Goal: Task Accomplishment & Management: Manage account settings

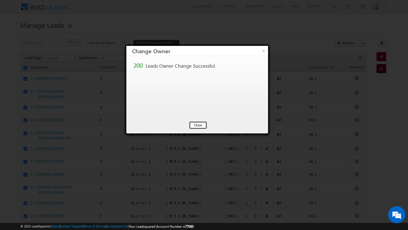
click at [191, 127] on button "Close" at bounding box center [198, 125] width 18 height 8
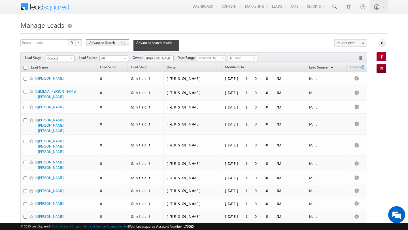
click at [103, 43] on span "Advanced Search" at bounding box center [102, 42] width 27 height 5
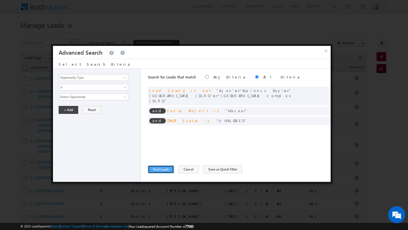
click at [163, 170] on button "Find Leads" at bounding box center [161, 169] width 26 height 8
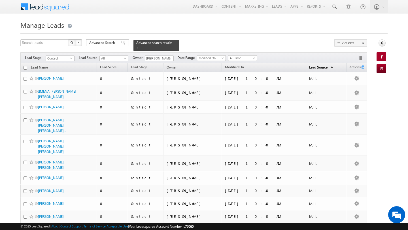
click at [309, 67] on span "Lead Source" at bounding box center [318, 67] width 18 height 4
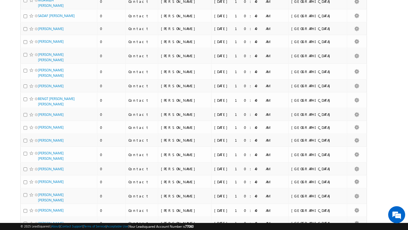
scroll to position [2667, 0]
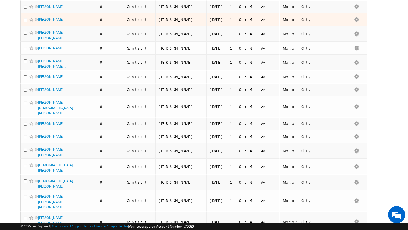
scroll to position [2719, 0]
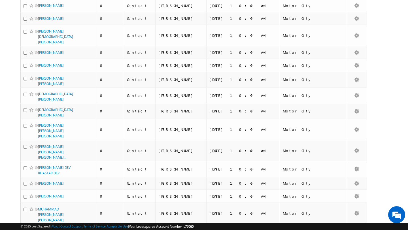
click at [40, 220] on li "100" at bounding box center [40, 220] width 14 height 6
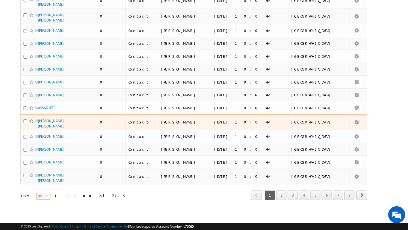
scroll to position [1277, 0]
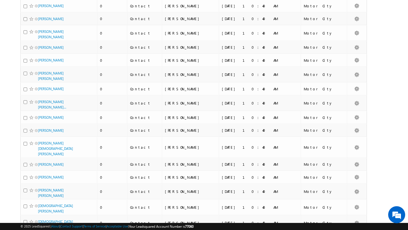
scroll to position [1314, 0]
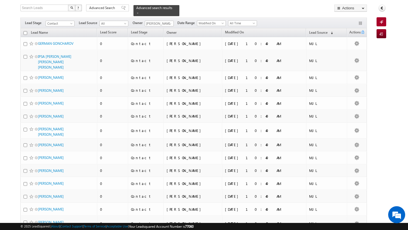
scroll to position [0, 0]
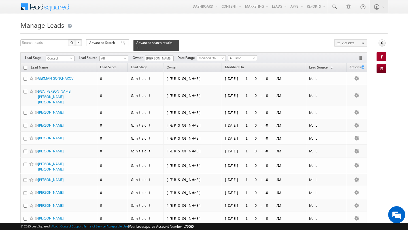
click at [26, 67] on input "checkbox" at bounding box center [26, 68] width 4 height 4
checkbox input "true"
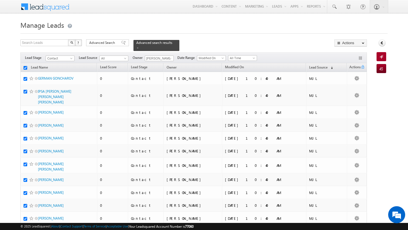
checkbox input "true"
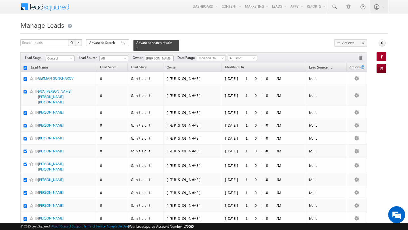
checkbox input "true"
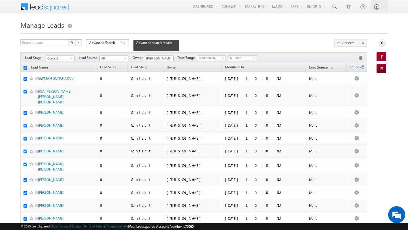
checkbox input "true"
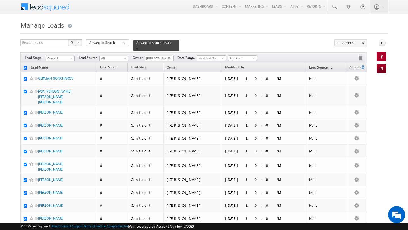
checkbox input "true"
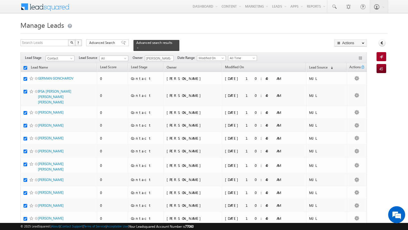
checkbox input "true"
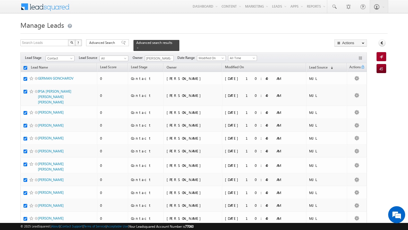
checkbox input "true"
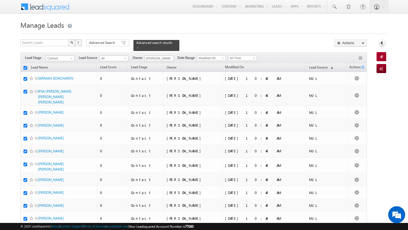
checkbox input "true"
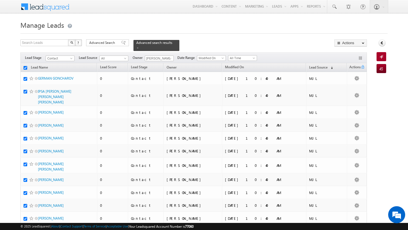
checkbox input "true"
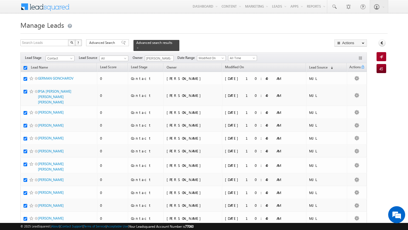
checkbox input "true"
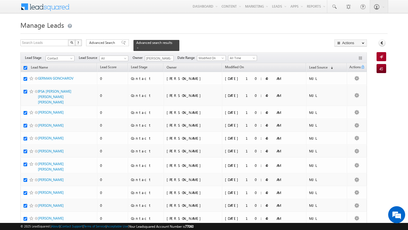
checkbox input "true"
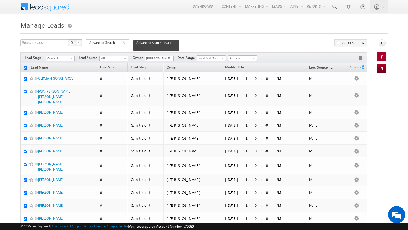
checkbox input "true"
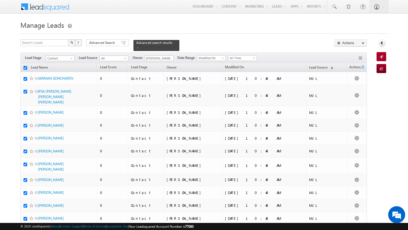
checkbox input "true"
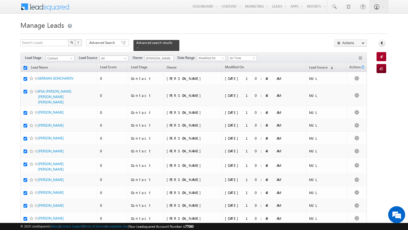
checkbox input "true"
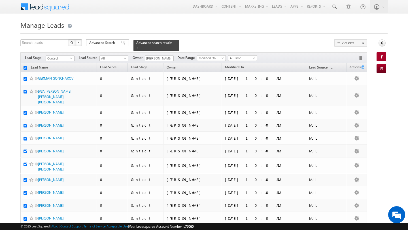
checkbox input "true"
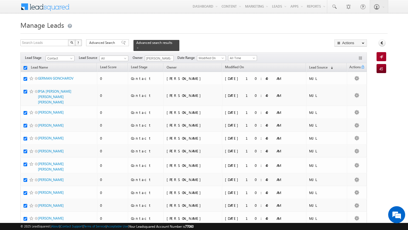
checkbox input "true"
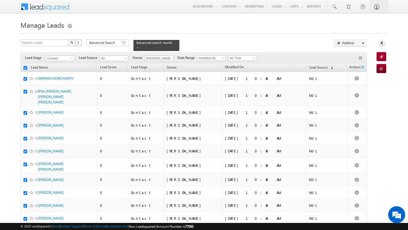
checkbox input "true"
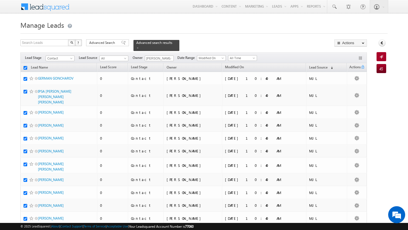
checkbox input "true"
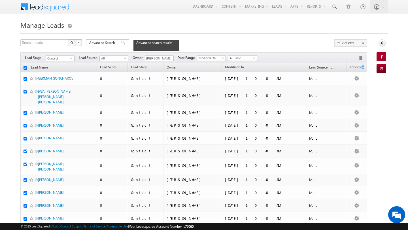
checkbox input "true"
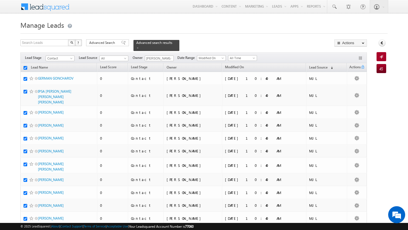
checkbox input "true"
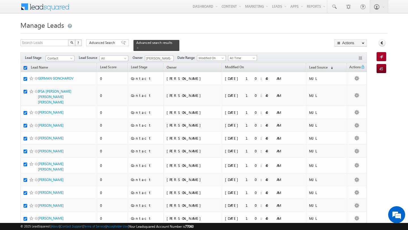
checkbox input "true"
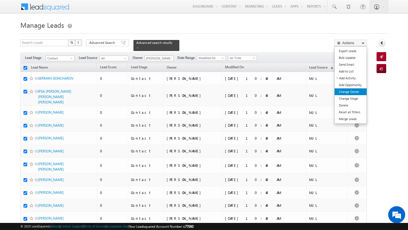
click at [357, 91] on link "Change Owner" at bounding box center [351, 91] width 32 height 7
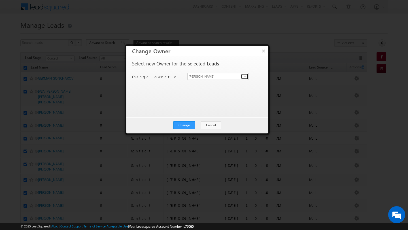
click at [247, 76] on span at bounding box center [245, 76] width 5 height 5
click at [211, 89] on span "[EMAIL_ADDRESS][PERSON_NAME][DOMAIN_NAME]" at bounding box center [215, 88] width 51 height 4
type input "MEHFOOZA MEMON"
click at [186, 127] on button "Change" at bounding box center [184, 125] width 22 height 8
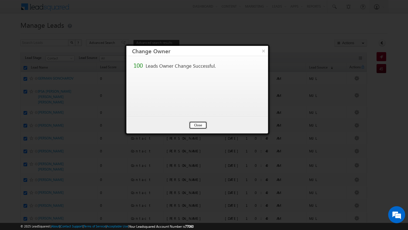
click at [204, 126] on button "Close" at bounding box center [198, 125] width 18 height 8
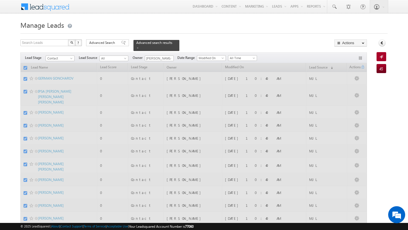
checkbox input "false"
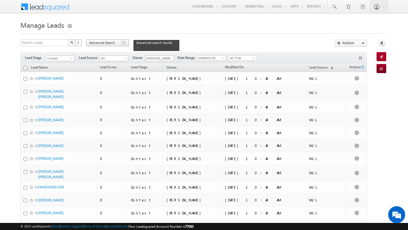
click at [108, 43] on span "Advanced Search" at bounding box center [102, 42] width 27 height 5
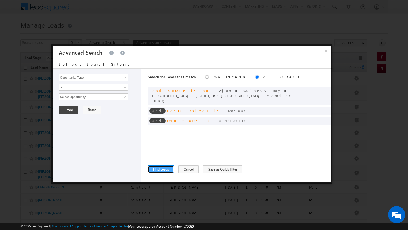
click at [163, 167] on button "Find Leads" at bounding box center [161, 169] width 26 height 8
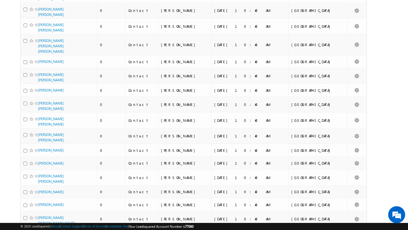
scroll to position [1277, 0]
